Goal: Task Accomplishment & Management: Manage account settings

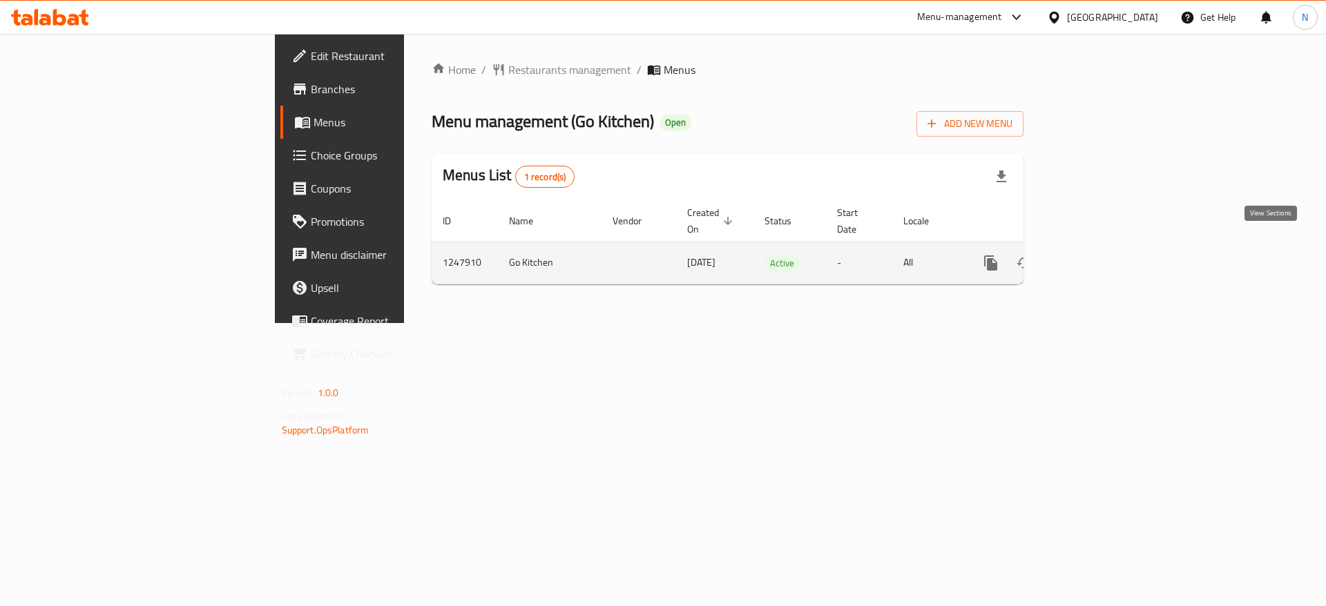
click at [1107, 256] on link "enhanced table" at bounding box center [1090, 263] width 33 height 33
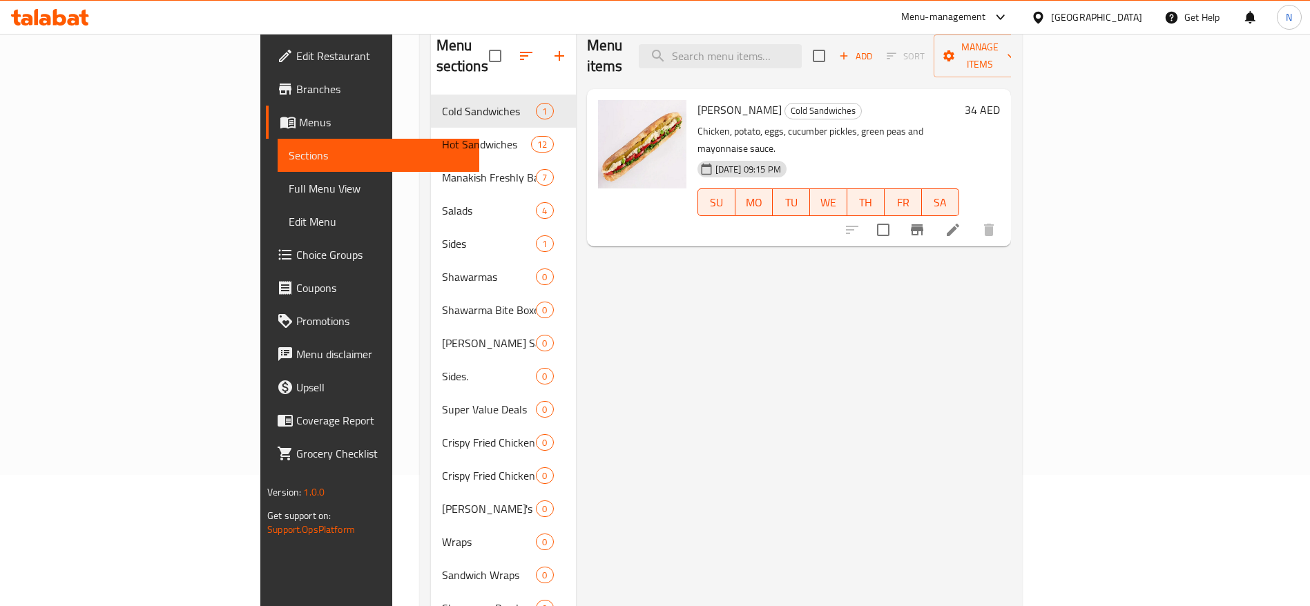
scroll to position [99, 0]
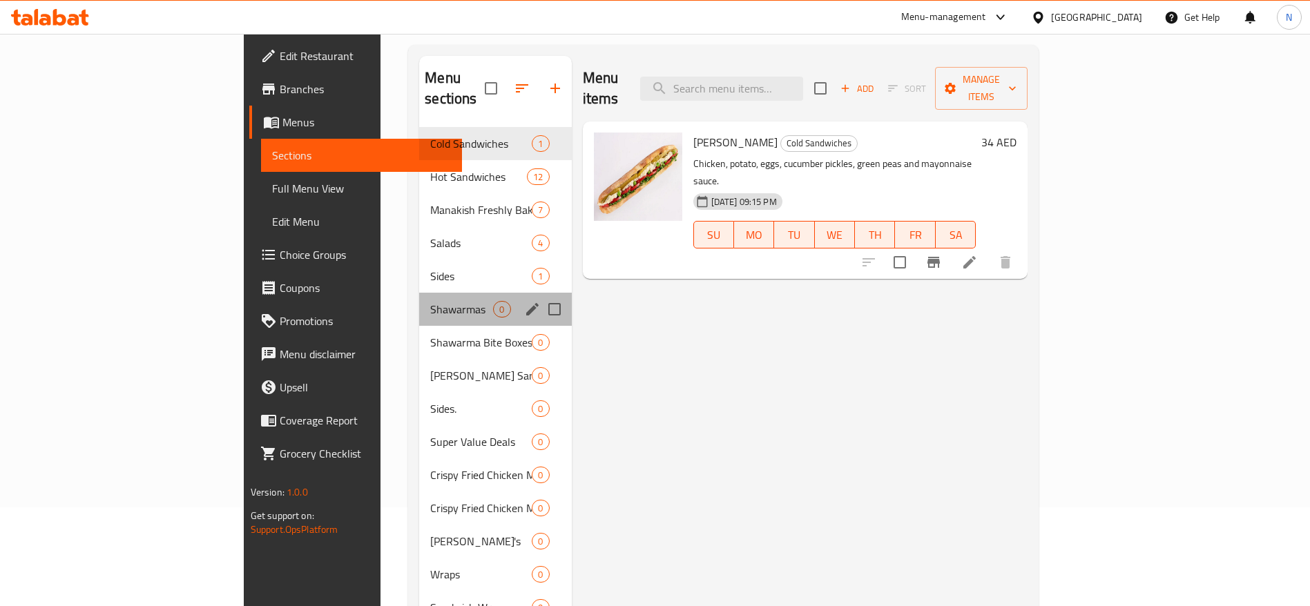
click at [419, 297] on div "Shawarmas 0" at bounding box center [495, 309] width 152 height 33
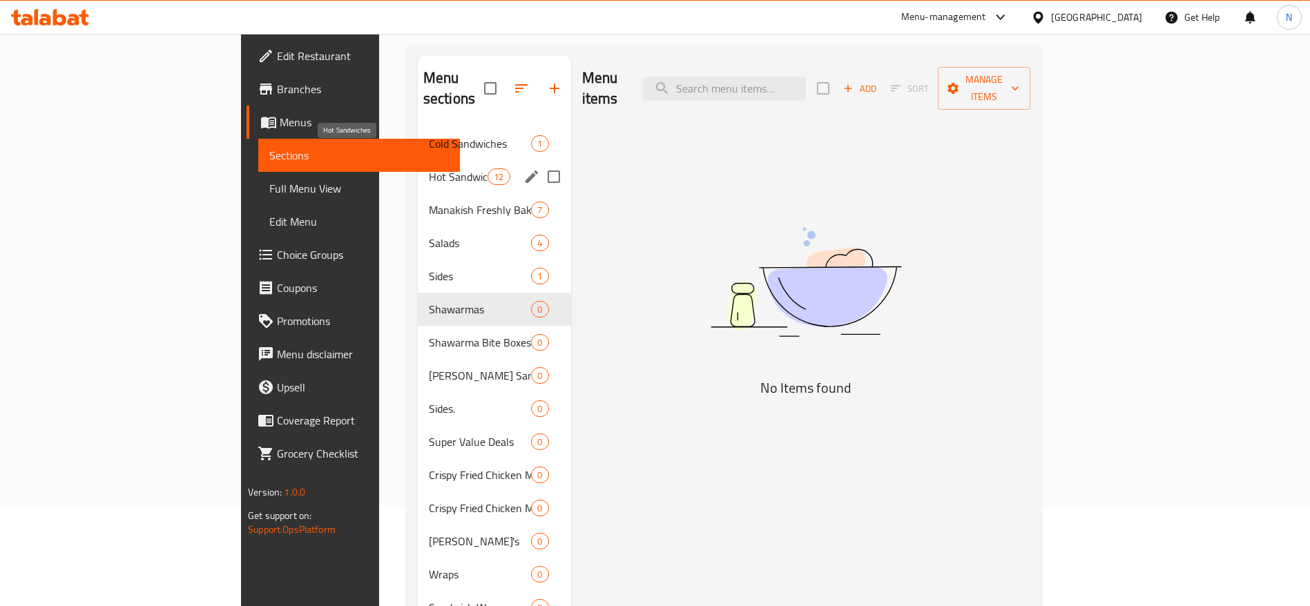
click at [429, 168] on span "Hot Sandwiches" at bounding box center [458, 176] width 59 height 17
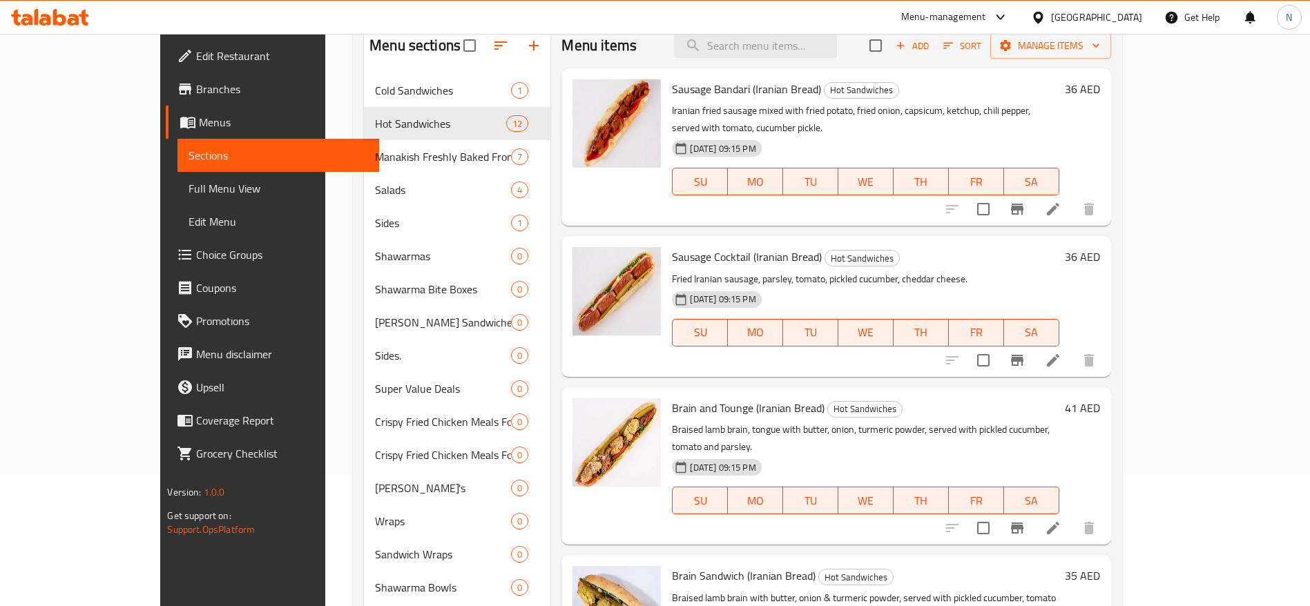
scroll to position [99, 0]
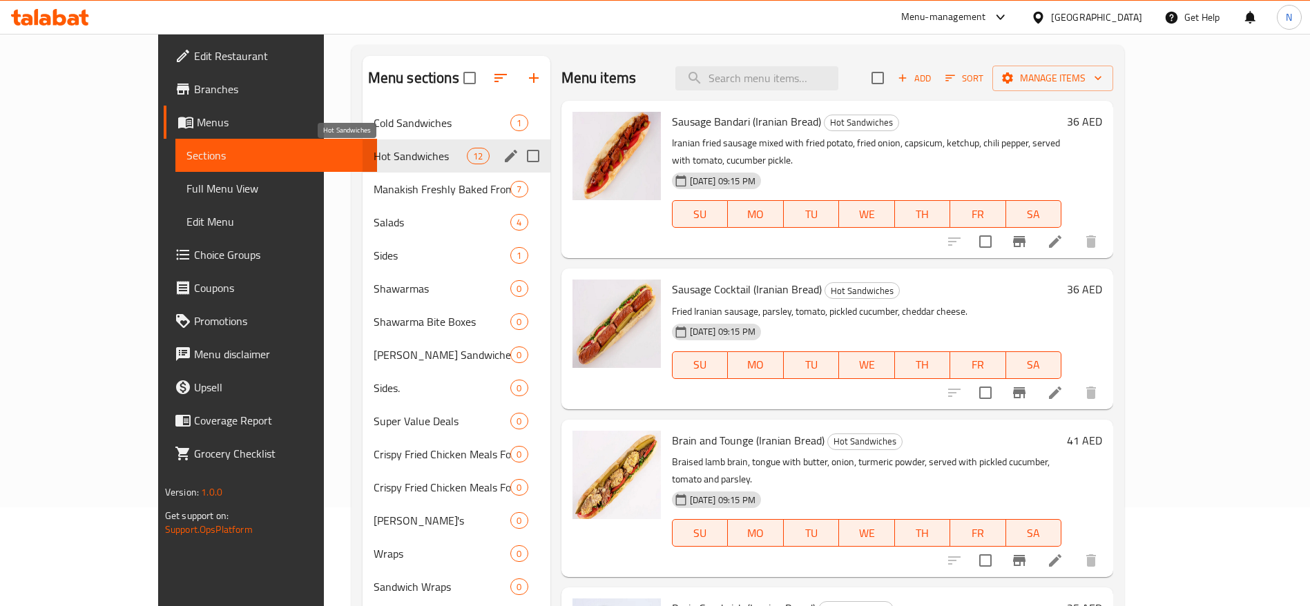
click at [374, 159] on span "Hot Sandwiches" at bounding box center [421, 156] width 94 height 17
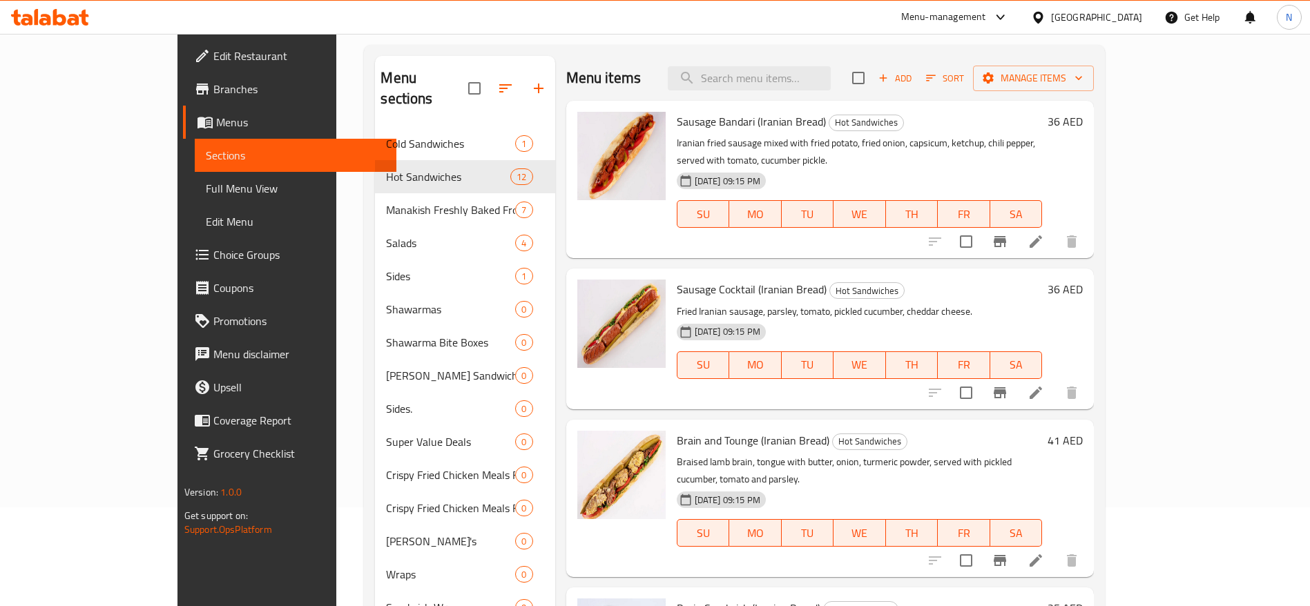
scroll to position [414, 0]
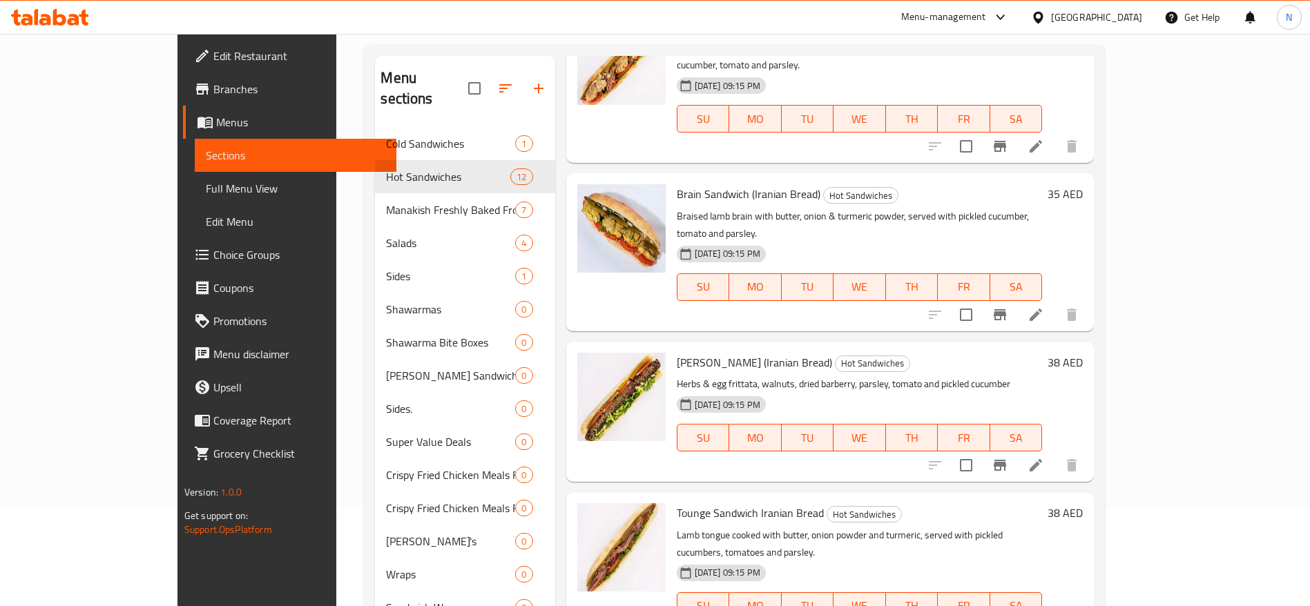
click at [1081, 23] on div "[GEOGRAPHIC_DATA]" at bounding box center [1096, 17] width 91 height 15
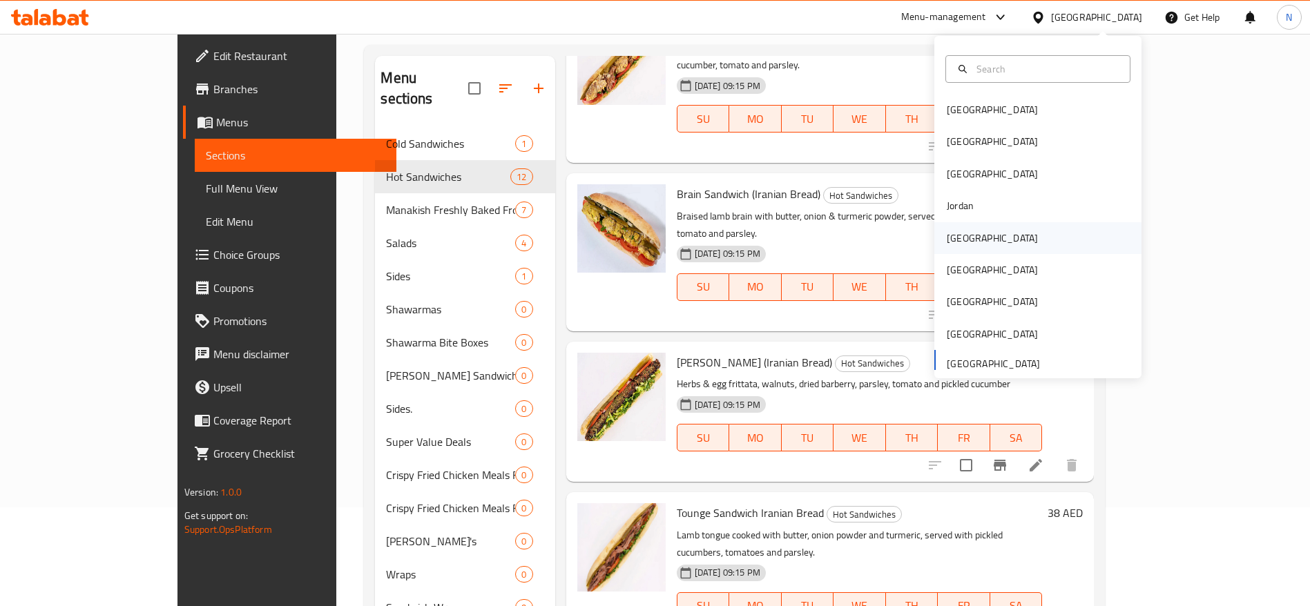
click at [963, 230] on div "[GEOGRAPHIC_DATA]" at bounding box center [992, 238] width 113 height 32
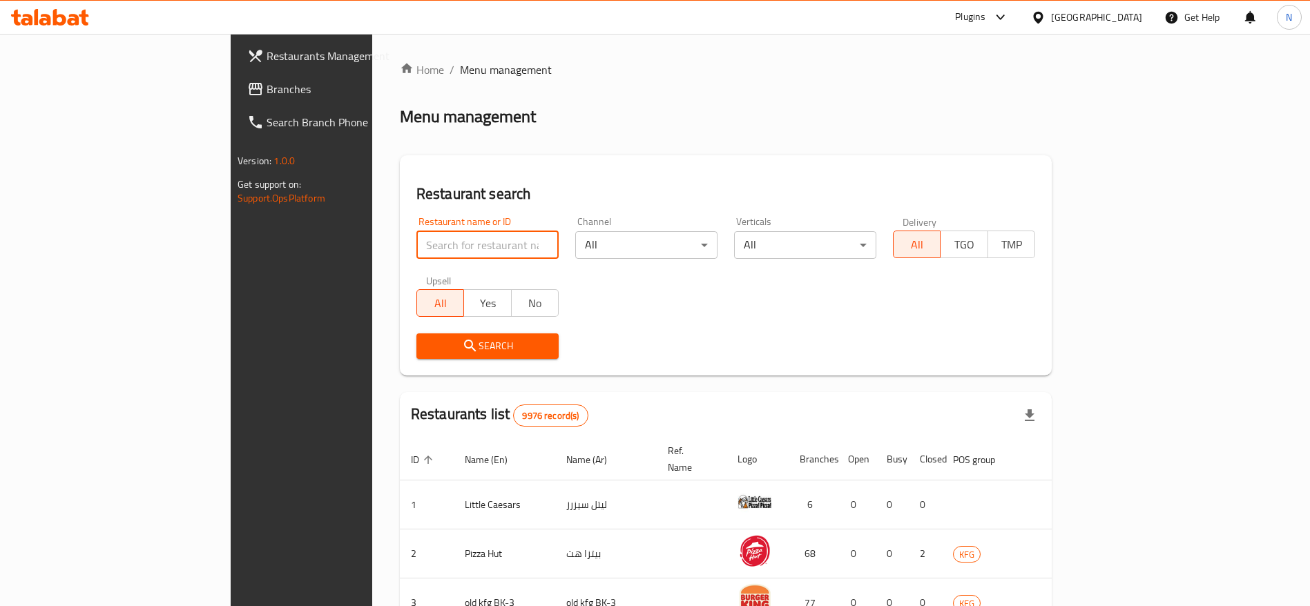
click at [416, 238] on input "search" at bounding box center [487, 245] width 142 height 28
paste input "LE GOUT SWEET,"
type input "LE GOUT SWEET"
click button "Search" at bounding box center [487, 347] width 142 height 26
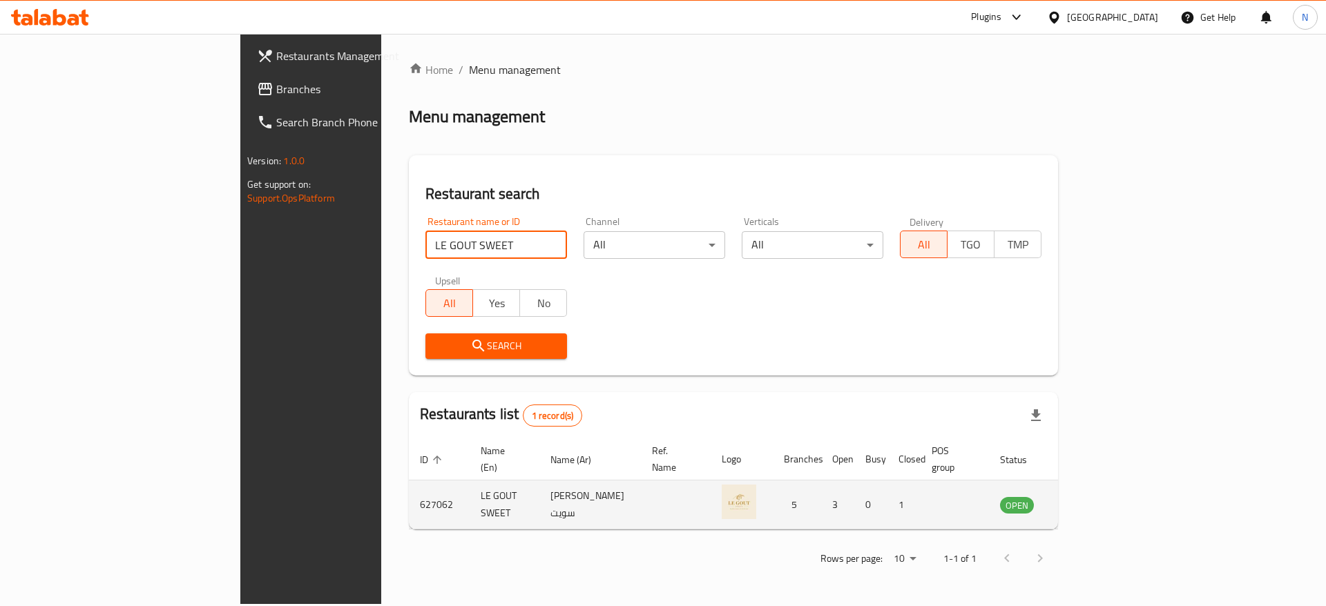
click at [1089, 496] on icon "enhanced table" at bounding box center [1080, 504] width 17 height 17
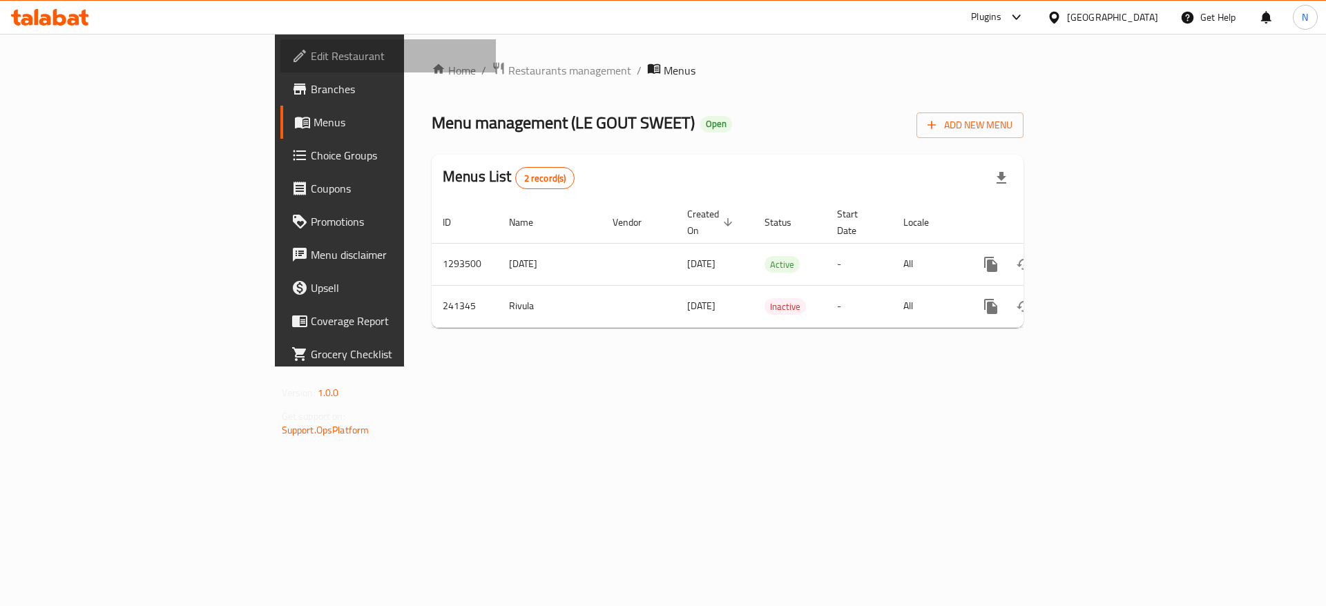
click at [311, 48] on span "Edit Restaurant" at bounding box center [398, 56] width 175 height 17
